Goal: Information Seeking & Learning: Learn about a topic

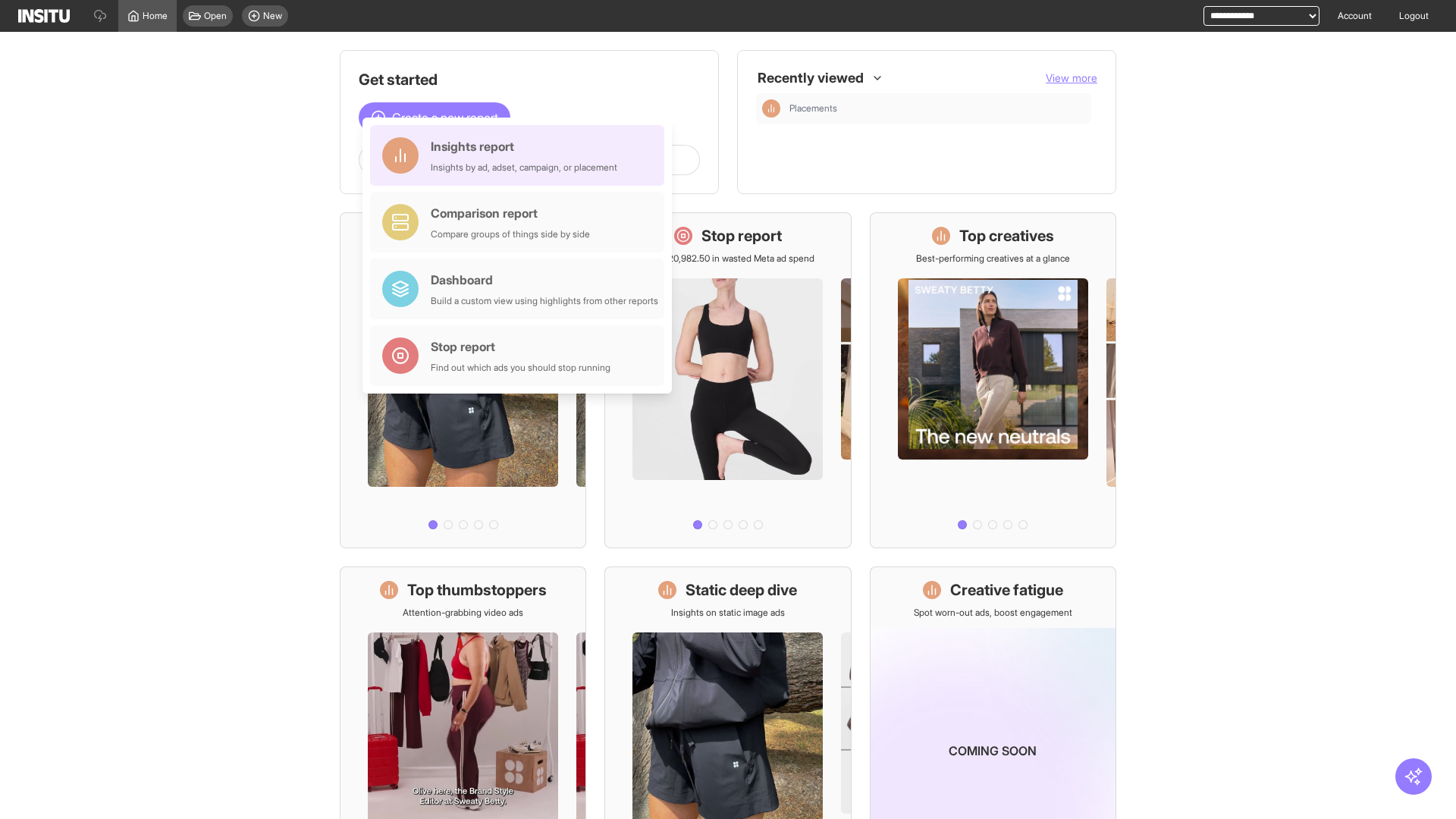
click at [521, 156] on div "Insights report Insights by ad, adset, campaign, or placement" at bounding box center [524, 156] width 186 height 36
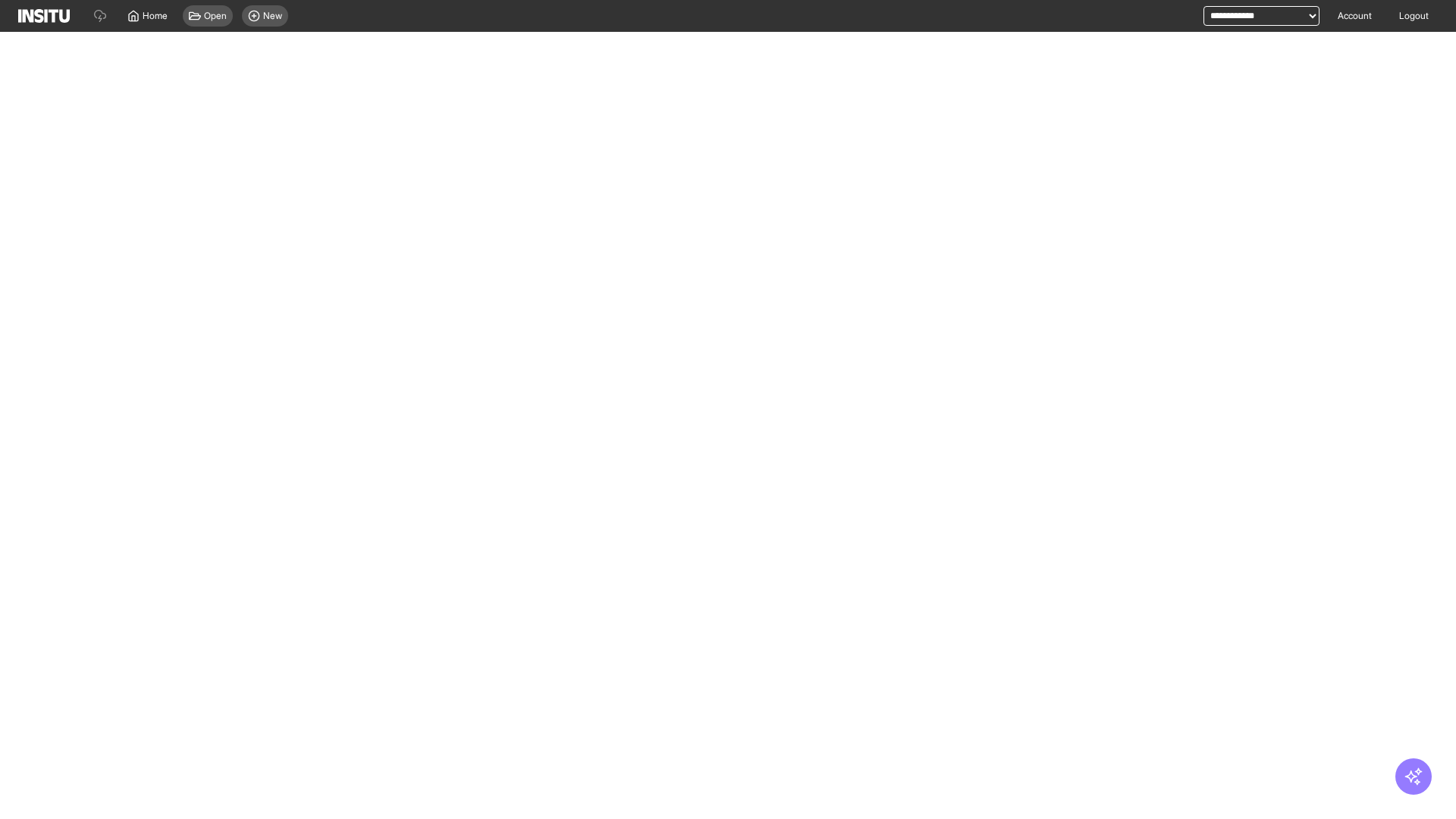
select select "**"
